Goal: Task Accomplishment & Management: Use online tool/utility

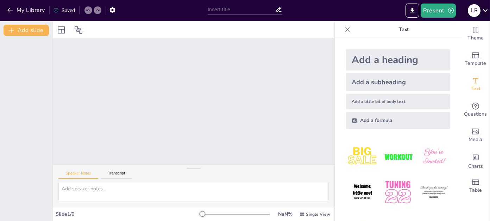
click at [483, 10] on icon at bounding box center [485, 10] width 5 height 3
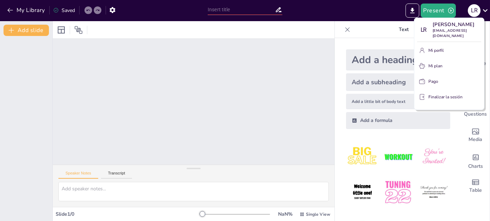
click at [473, 9] on div at bounding box center [245, 110] width 490 height 221
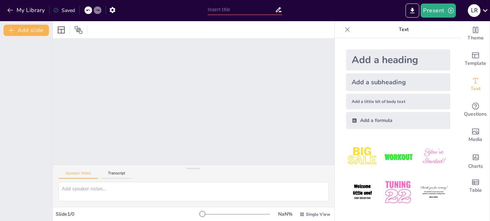
click at [96, 9] on icon at bounding box center [97, 10] width 4 height 4
click at [109, 9] on icon at bounding box center [107, 10] width 4 height 4
click at [119, 9] on div at bounding box center [117, 10] width 8 height 8
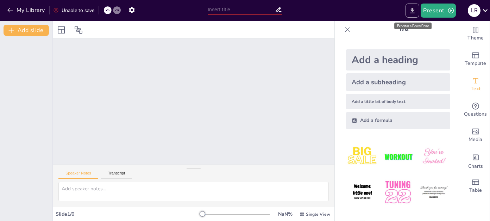
click at [412, 9] on icon "Export to PowerPoint" at bounding box center [412, 10] width 4 height 5
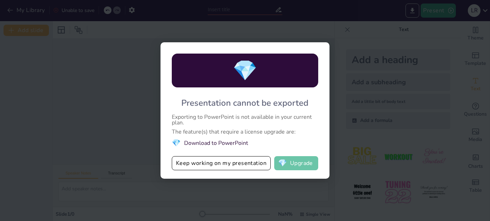
click at [294, 162] on button "💎 Upgrade" at bounding box center [296, 163] width 44 height 14
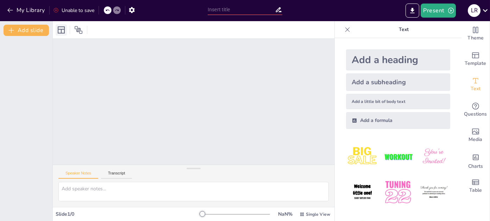
click at [61, 30] on icon at bounding box center [61, 29] width 7 height 7
click at [118, 173] on button "Transcript" at bounding box center [116, 175] width 31 height 8
click at [427, 154] on img at bounding box center [433, 156] width 33 height 33
click at [249, 11] on input "text" at bounding box center [241, 10] width 67 height 10
type input "[PERSON_NAME]"
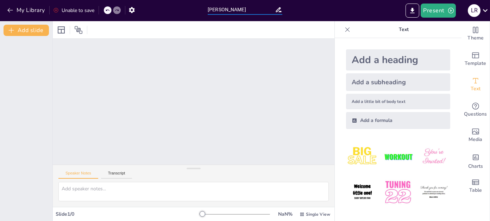
click at [262, 7] on input "[PERSON_NAME]" at bounding box center [241, 10] width 67 height 10
click at [116, 174] on button "Transcript" at bounding box center [116, 175] width 31 height 8
click at [396, 156] on img at bounding box center [397, 156] width 33 height 33
click at [113, 9] on icon "button" at bounding box center [112, 9] width 7 height 7
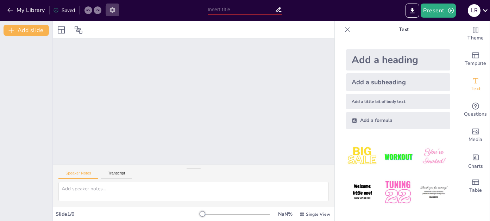
click at [113, 9] on icon "button" at bounding box center [112, 9] width 7 height 7
click at [96, 11] on icon at bounding box center [97, 10] width 4 height 4
click at [64, 7] on div "Saved" at bounding box center [64, 10] width 22 height 7
click at [63, 8] on div "Saved" at bounding box center [64, 10] width 22 height 7
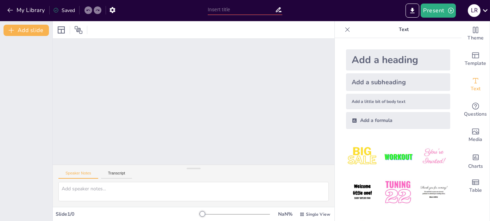
click at [62, 8] on div "Saved" at bounding box center [64, 10] width 22 height 7
click at [12, 10] on icon "button" at bounding box center [10, 10] width 7 height 7
